Goal: Information Seeking & Learning: Compare options

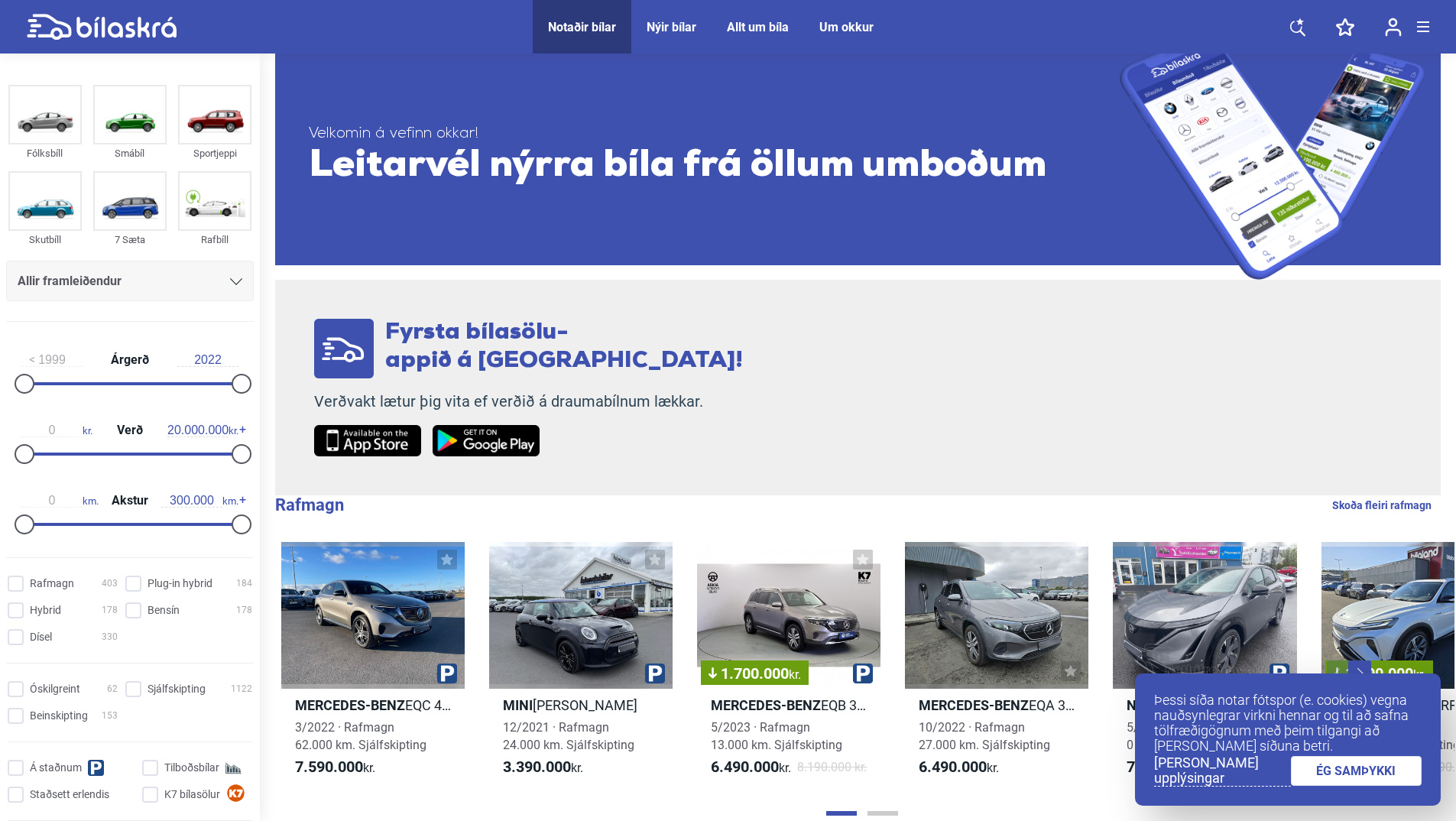
scroll to position [77, 0]
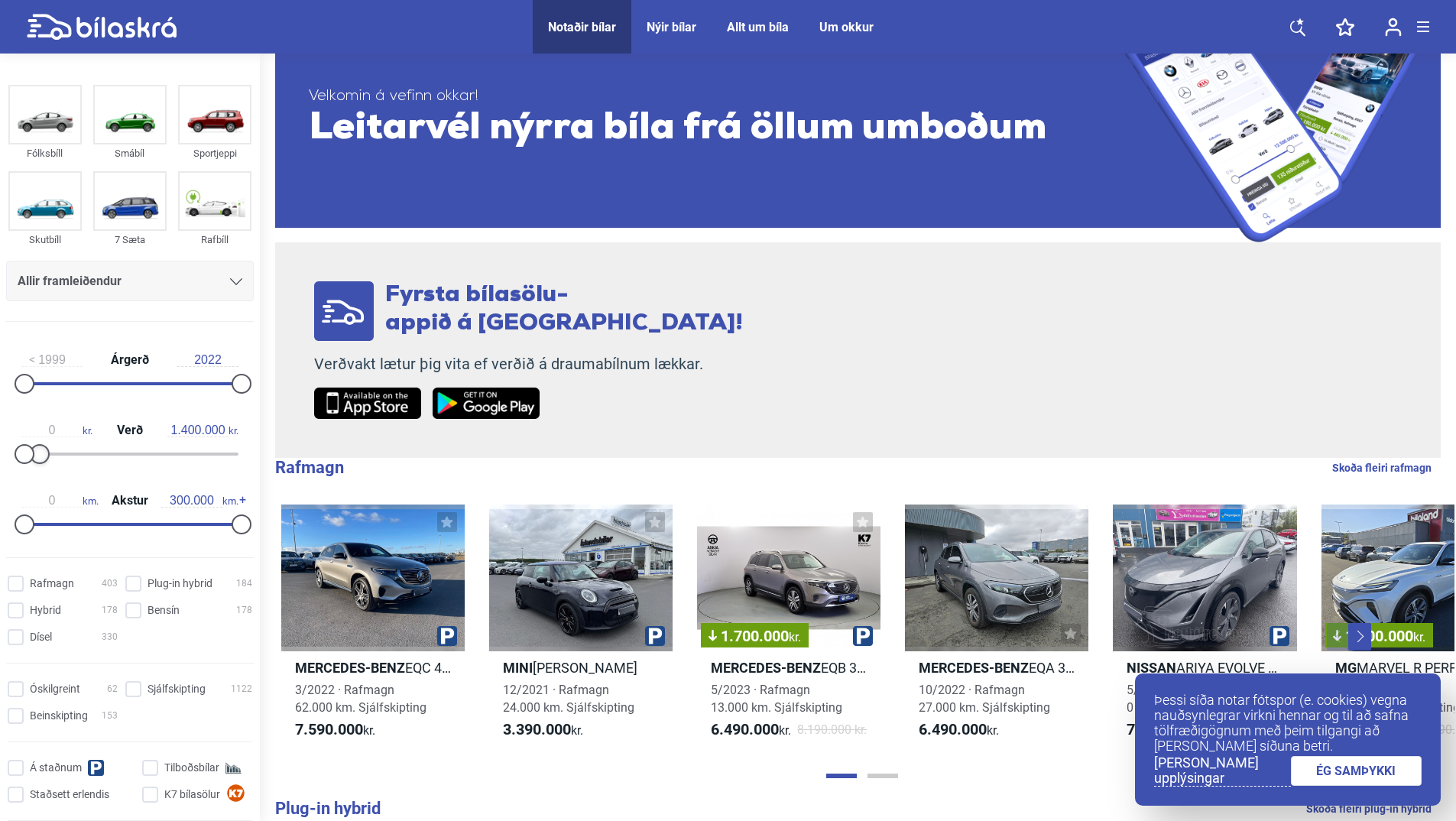
type input "1.300.000"
drag, startPoint x: 236, startPoint y: 451, endPoint x: 38, endPoint y: 448, distance: 198.0
click at [38, 448] on div at bounding box center [38, 453] width 20 height 20
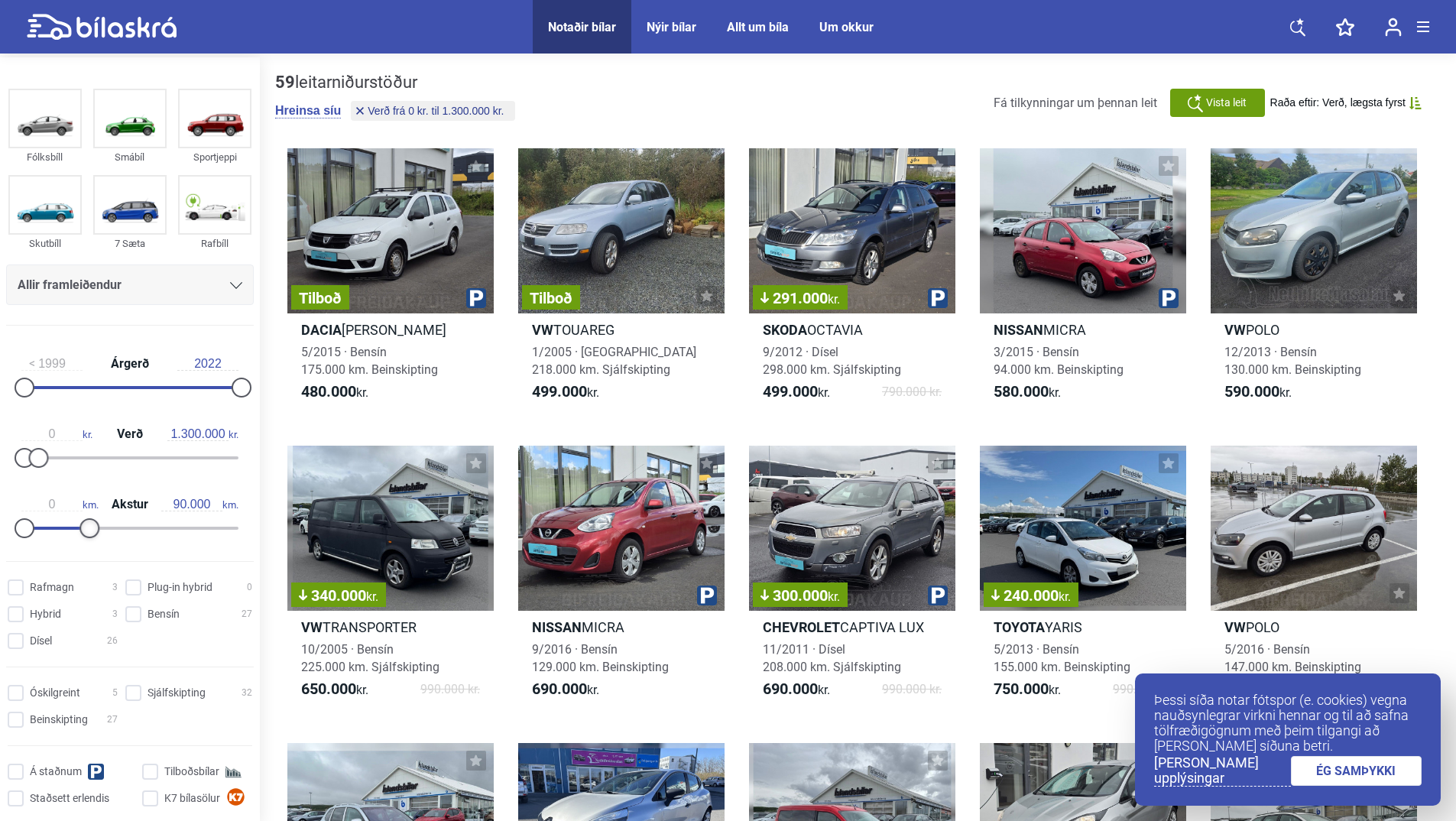
drag, startPoint x: 233, startPoint y: 524, endPoint x: 82, endPoint y: 528, distance: 151.1
click at [82, 528] on div at bounding box center [89, 528] width 20 height 20
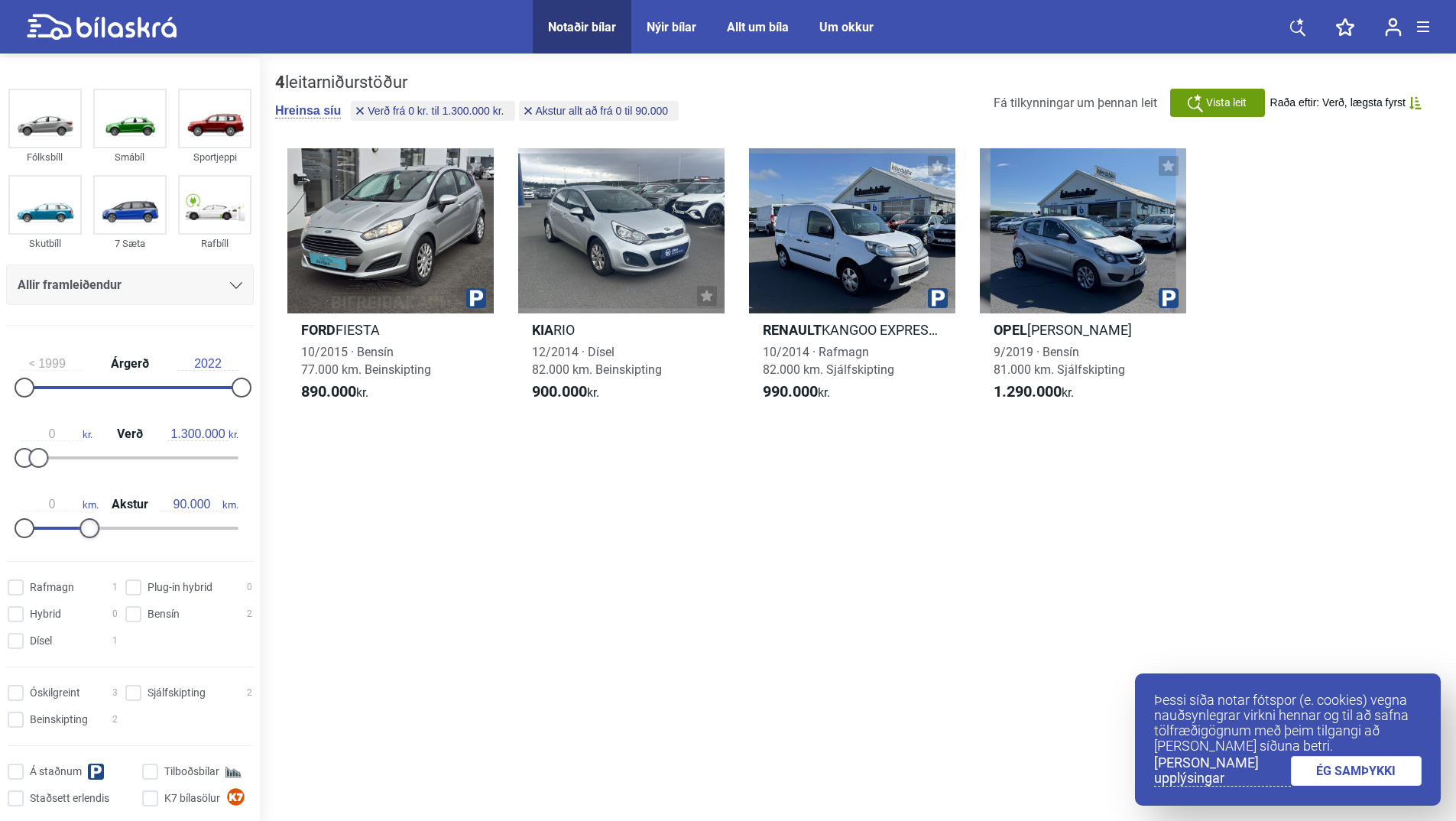
type input "100.000"
click at [90, 531] on div at bounding box center [97, 528] width 20 height 20
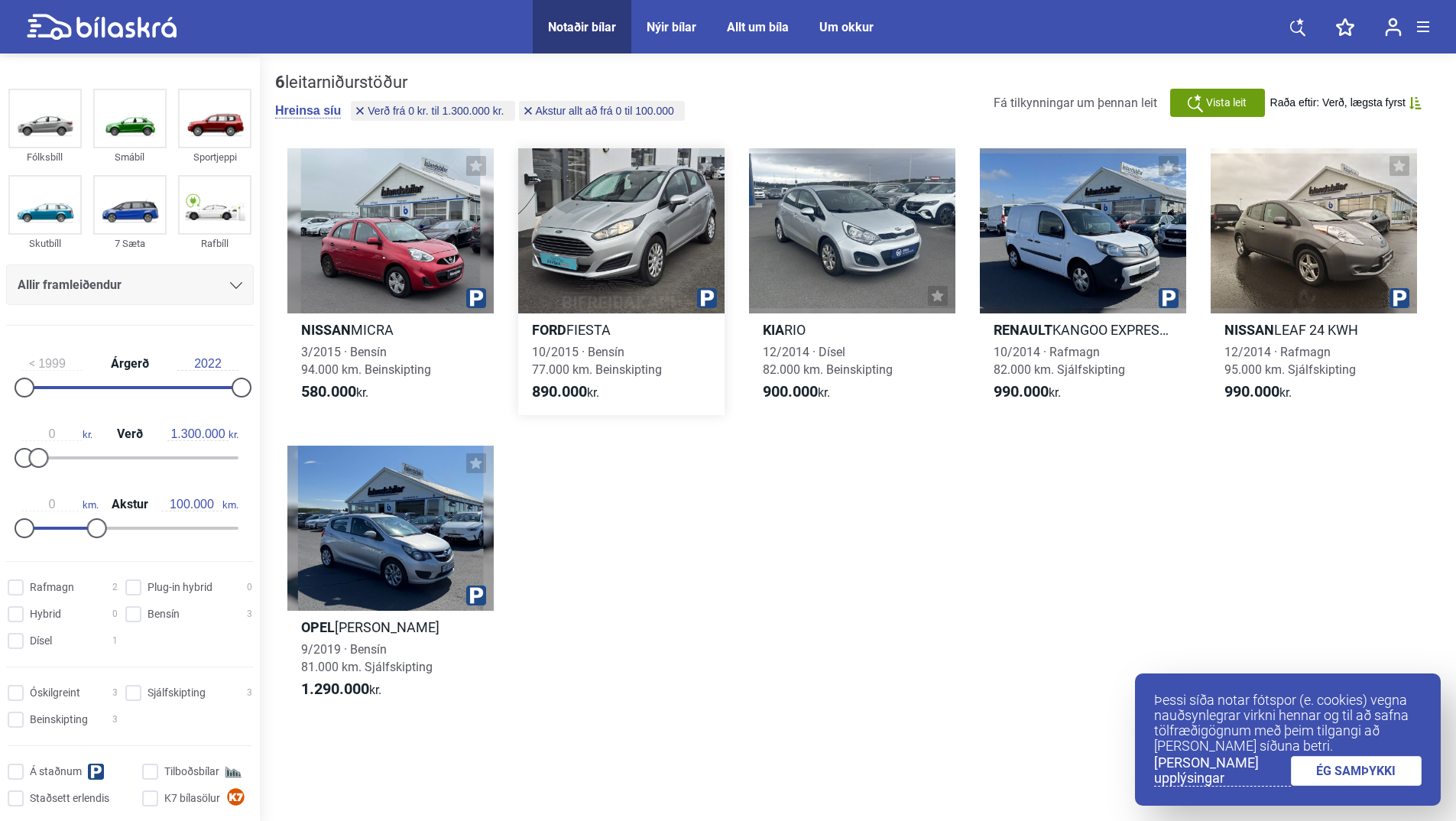
click at [612, 222] on div at bounding box center [621, 230] width 206 height 165
click at [51, 223] on img at bounding box center [45, 205] width 70 height 57
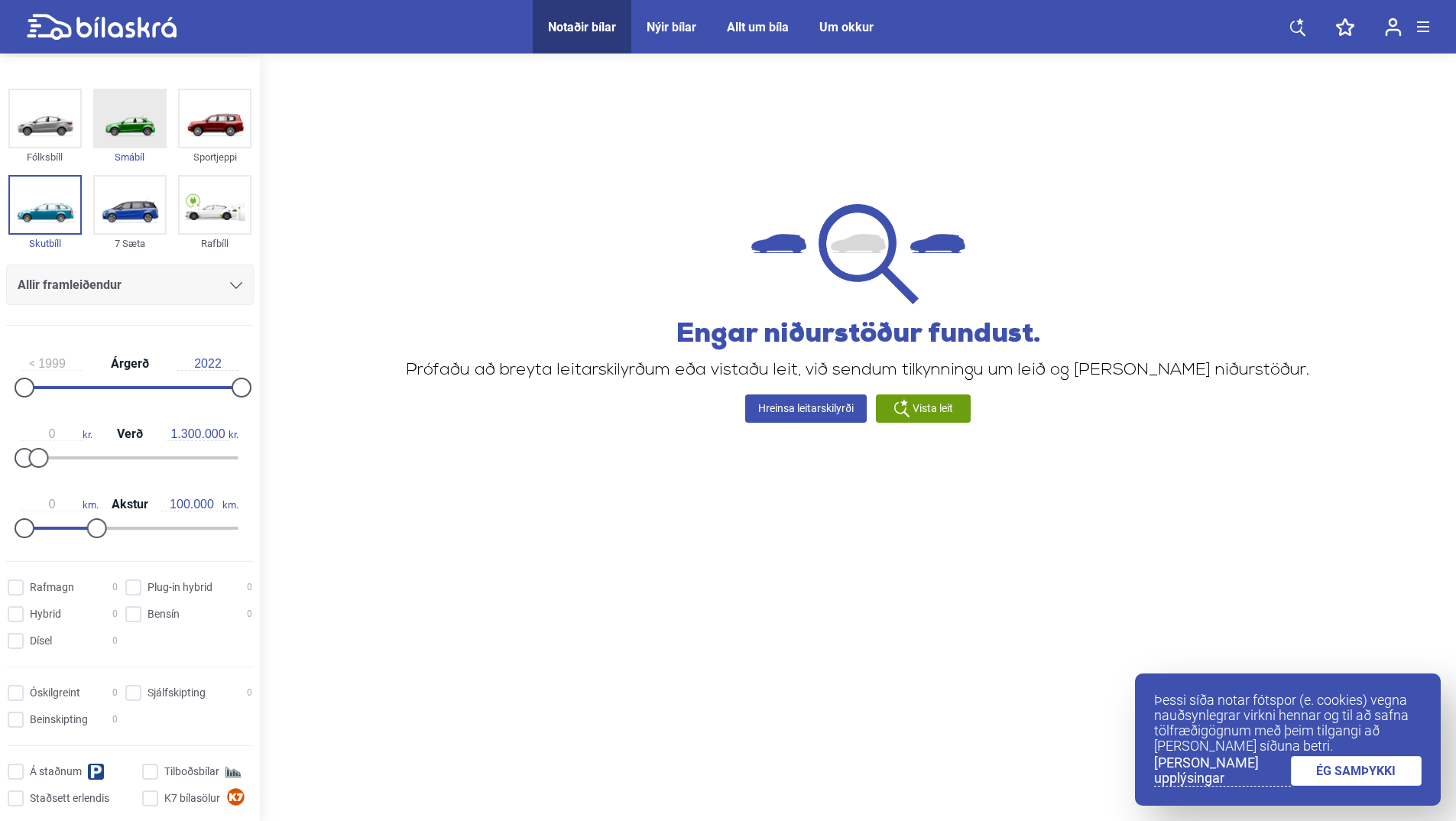
click at [134, 127] on img at bounding box center [130, 118] width 70 height 57
click at [48, 112] on img at bounding box center [45, 118] width 70 height 57
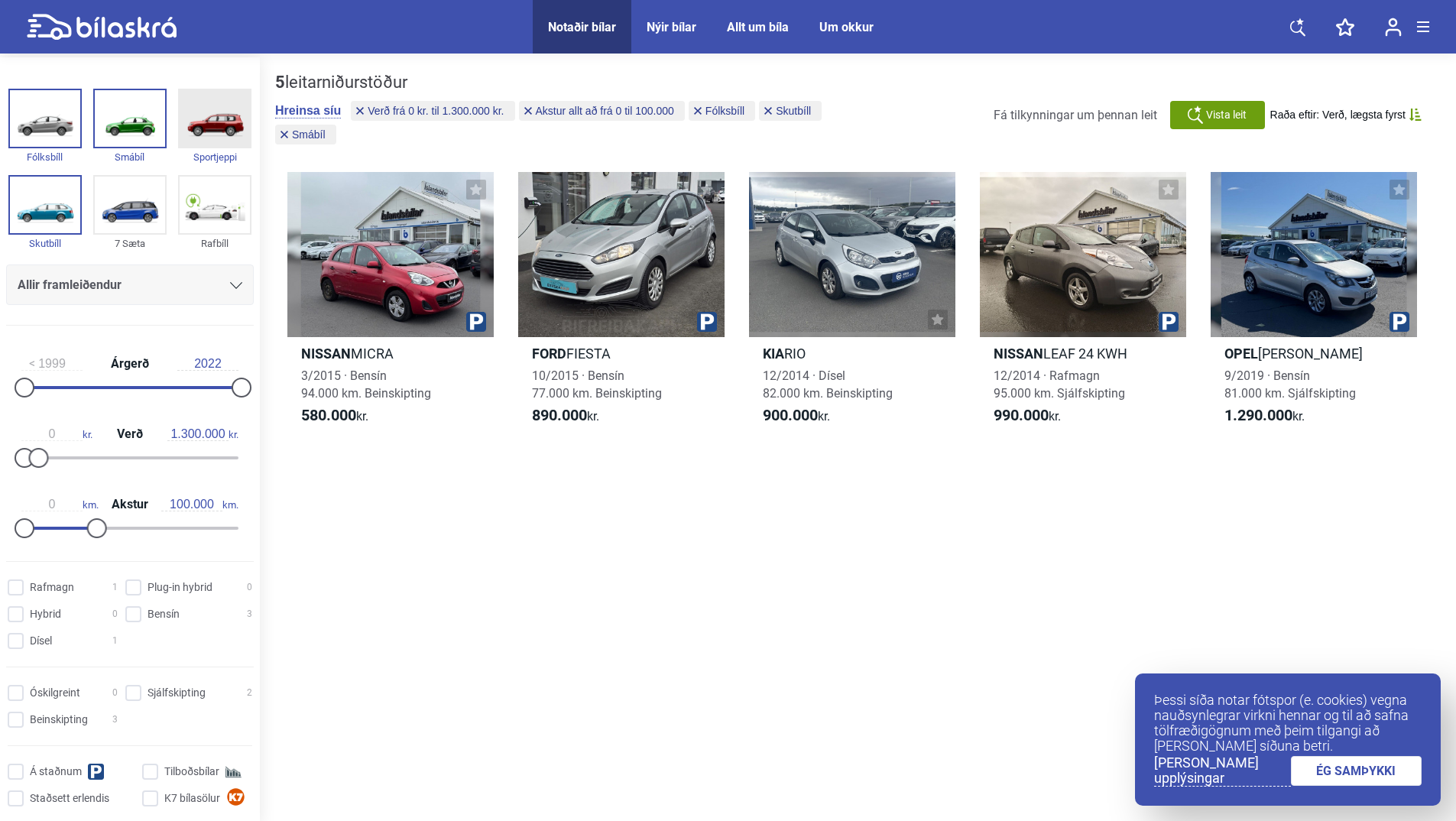
click at [225, 119] on img at bounding box center [215, 118] width 70 height 57
click at [45, 117] on img at bounding box center [45, 118] width 70 height 57
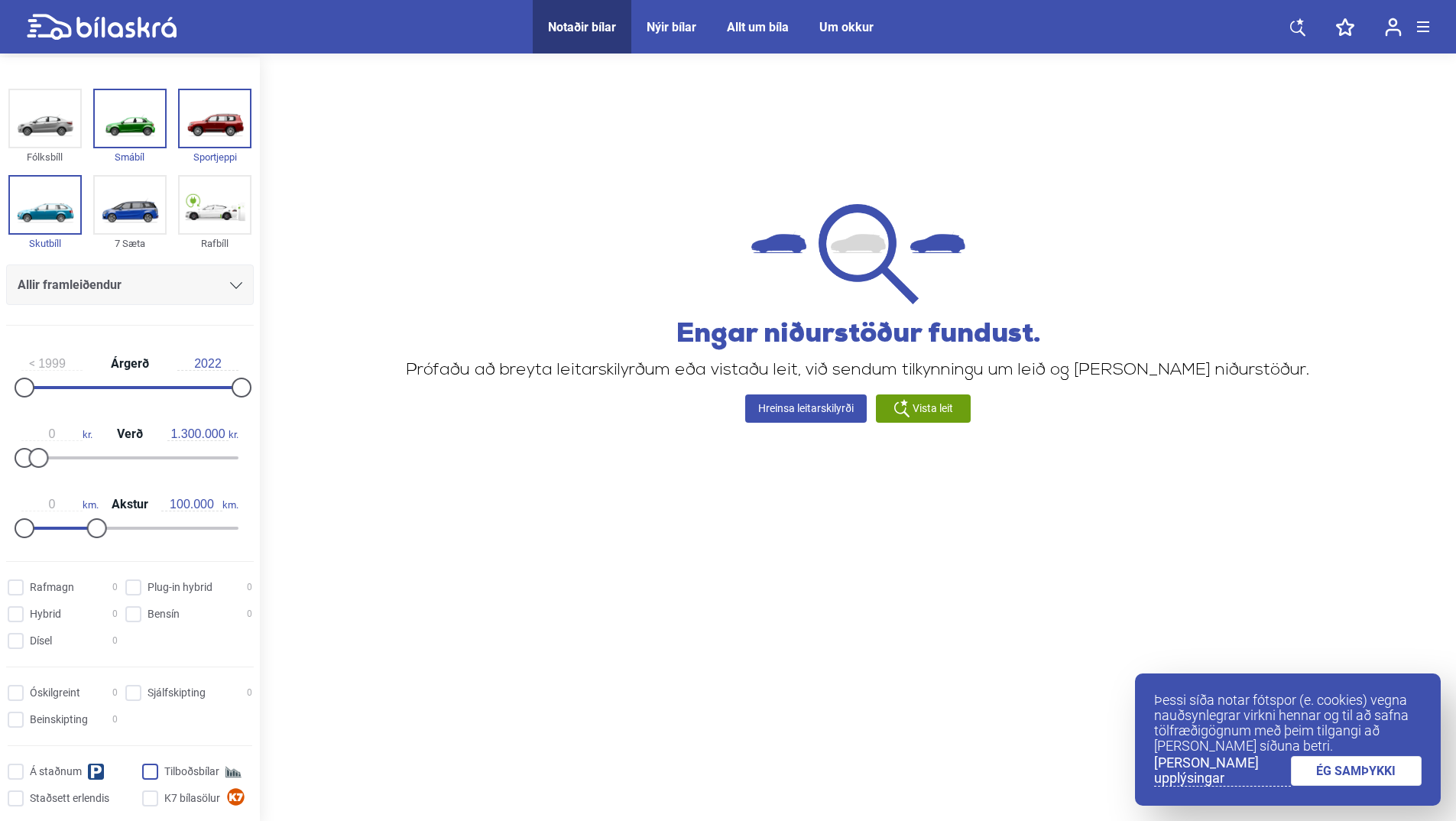
click at [147, 765] on input "Tilboðsbílar" at bounding box center [200, 772] width 110 height 16
checkbox input "true"
click at [36, 109] on img at bounding box center [45, 118] width 70 height 57
drag, startPoint x: 233, startPoint y: 387, endPoint x: 200, endPoint y: 385, distance: 33.1
click at [203, 385] on div at bounding box center [213, 387] width 20 height 20
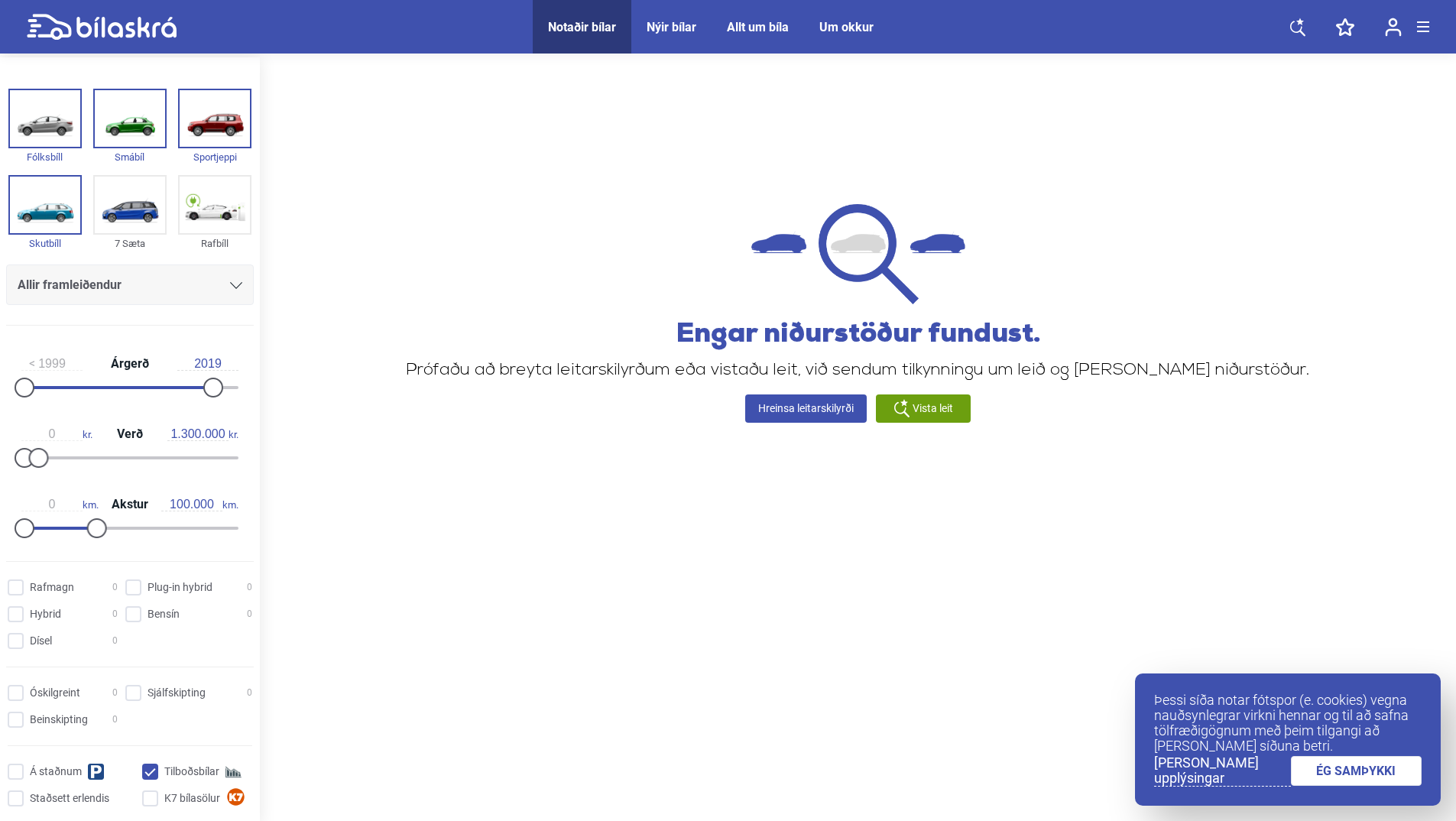
click at [580, 26] on div "Notaðir bílar" at bounding box center [581, 27] width 68 height 14
type input "2022"
type input "20.000.000"
type input "300.000"
checkbox input "false"
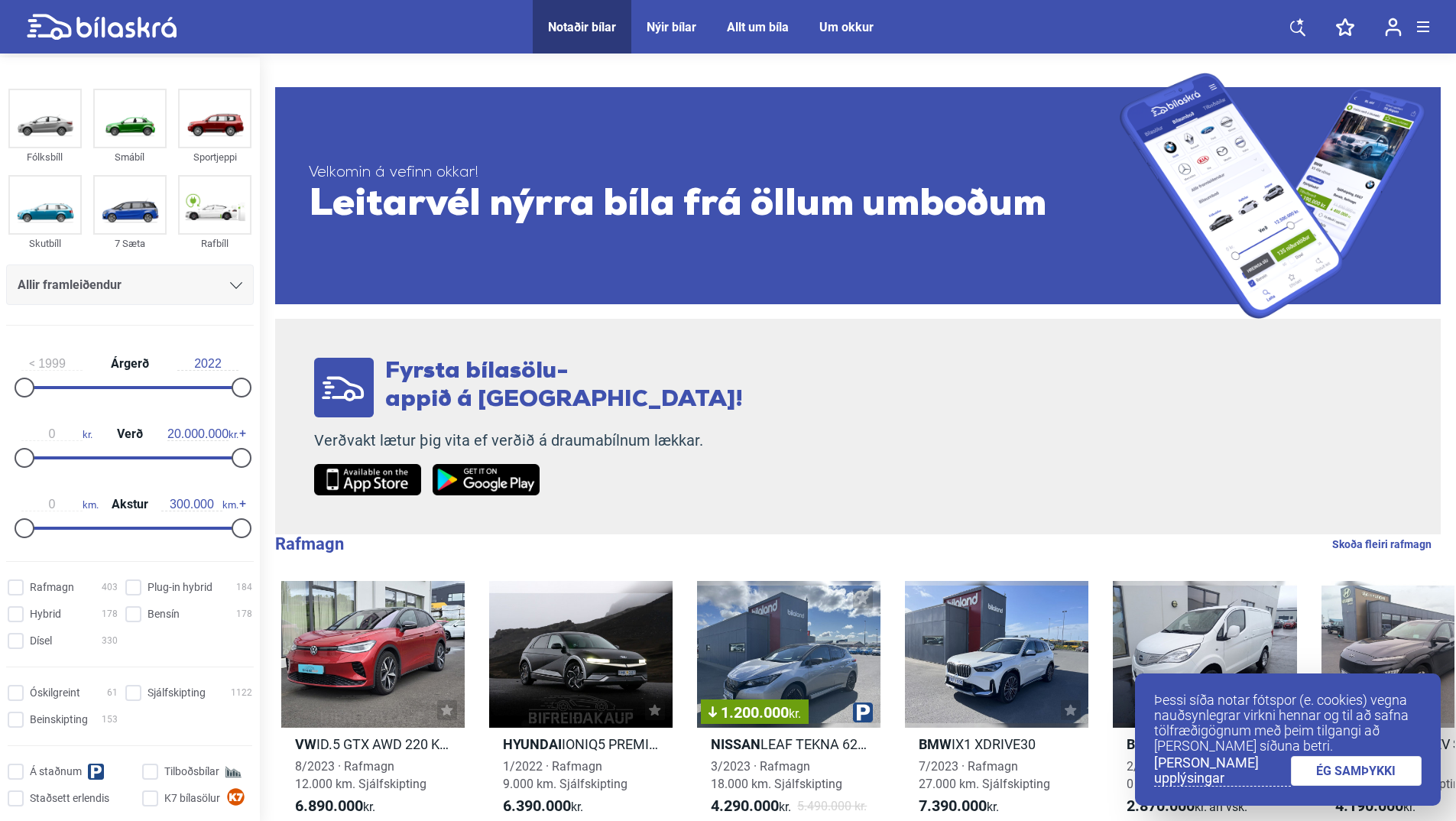
click at [1349, 766] on link "ÉG SAMÞYKKI" at bounding box center [1356, 770] width 131 height 30
